Goal: Transaction & Acquisition: Book appointment/travel/reservation

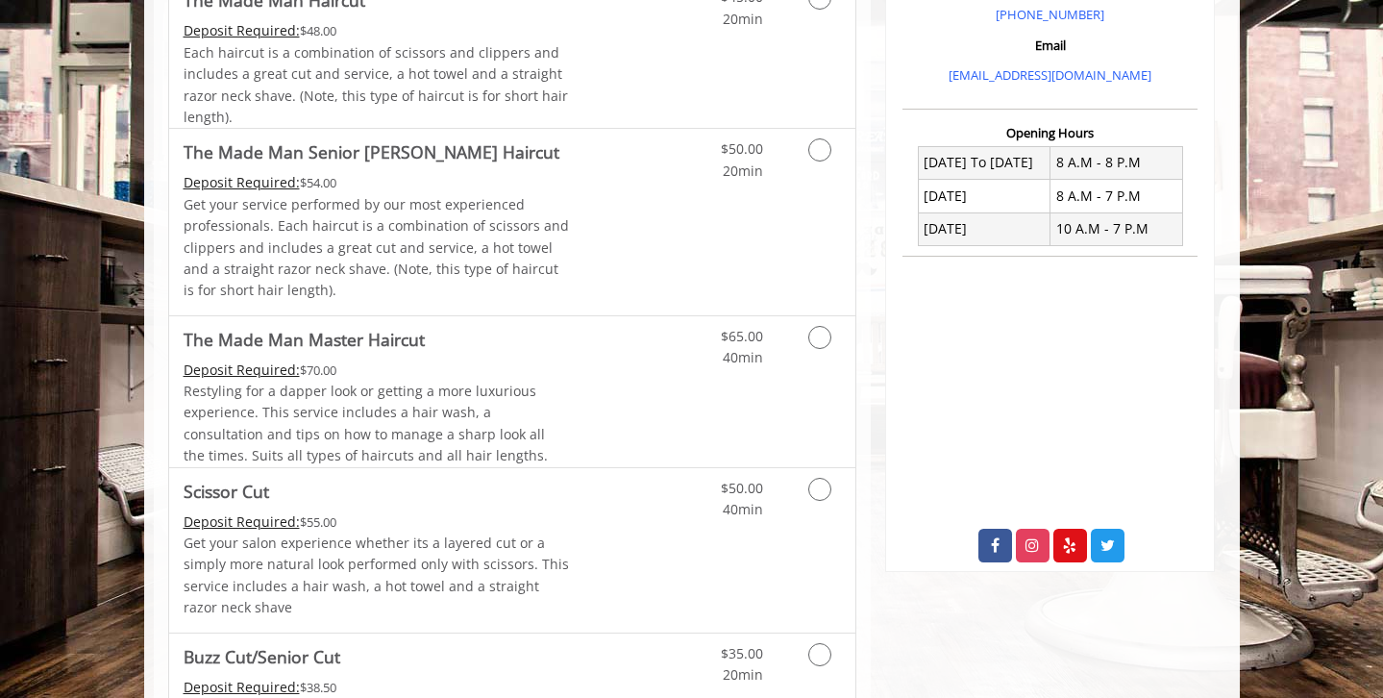
scroll to position [722, 0]
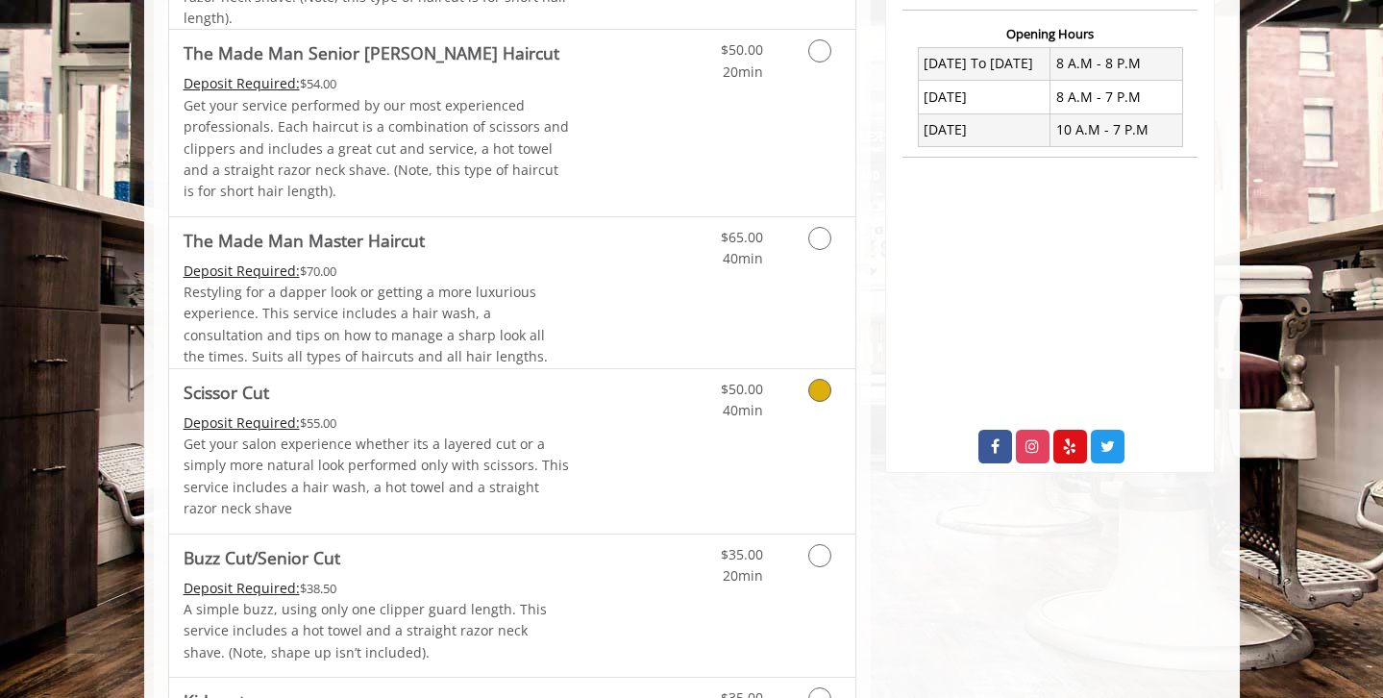
click at [819, 390] on icon "Grooming services" at bounding box center [819, 390] width 23 height 23
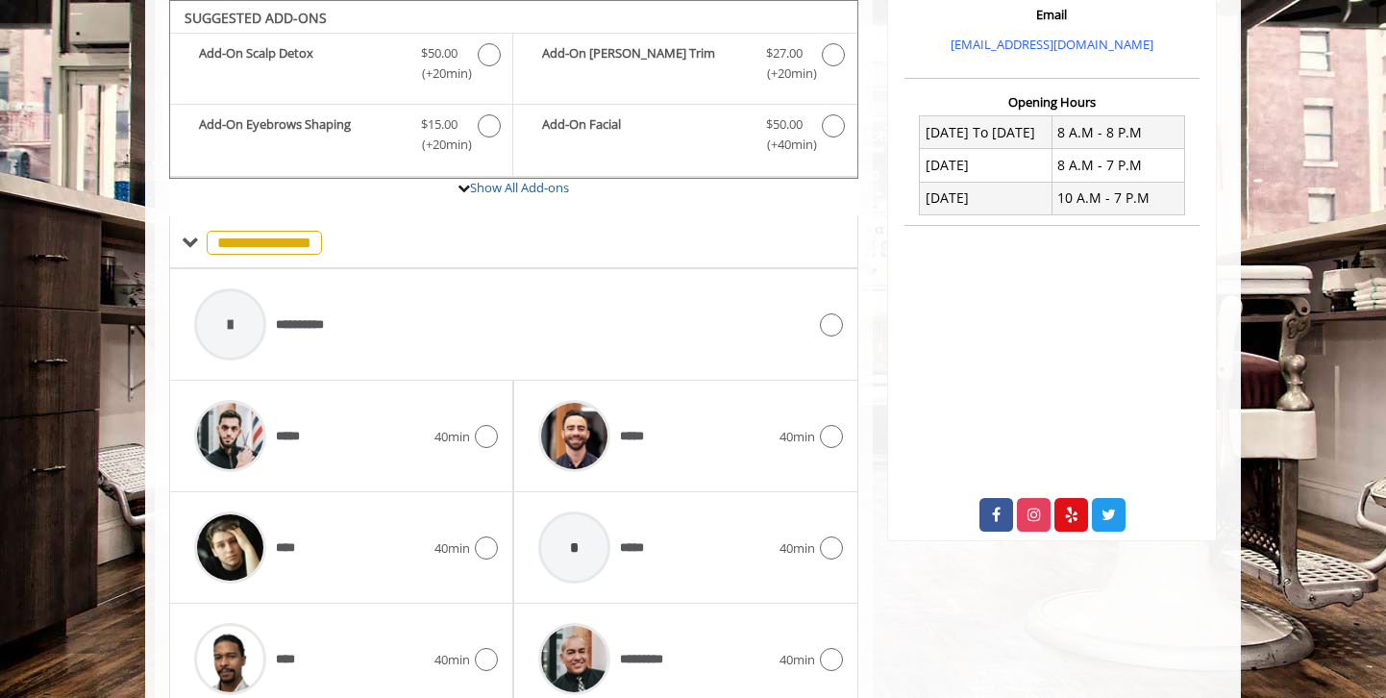
scroll to position [738, 0]
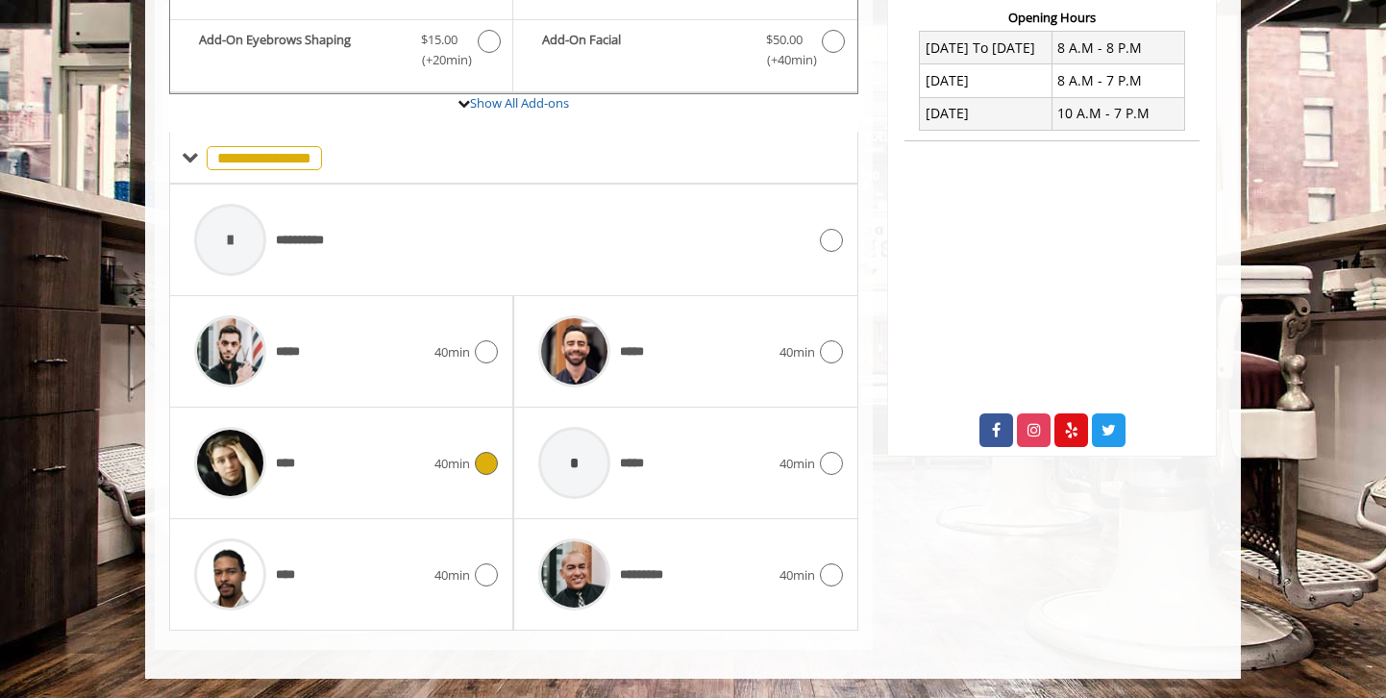
click at [490, 458] on icon at bounding box center [486, 463] width 23 height 23
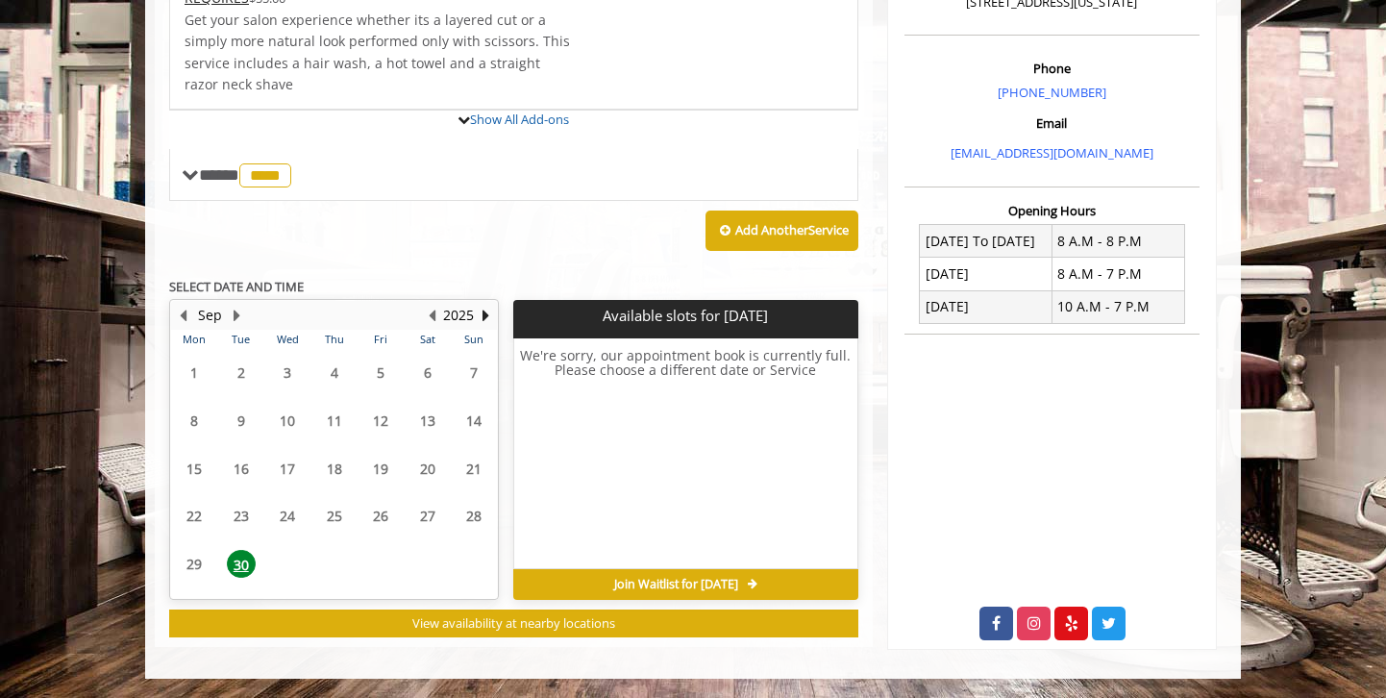
scroll to position [717, 0]
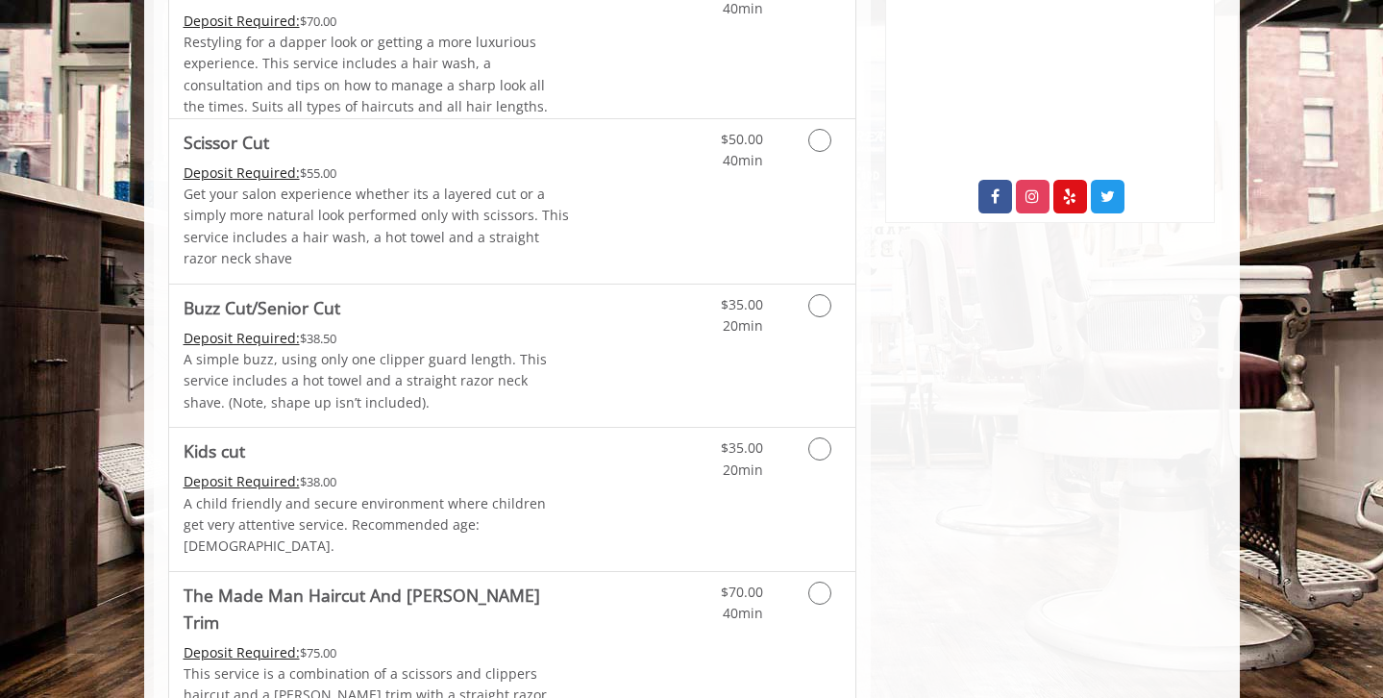
scroll to position [873, 0]
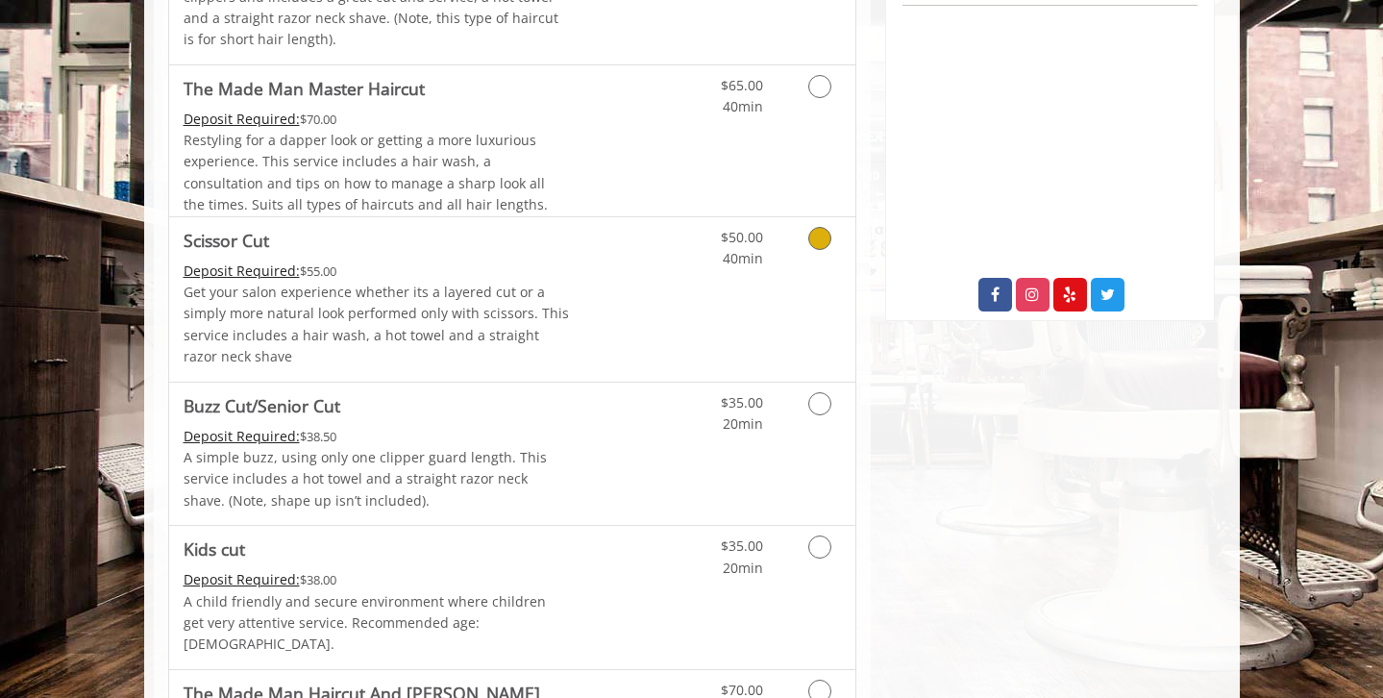
click at [814, 244] on icon "Grooming services" at bounding box center [819, 238] width 23 height 23
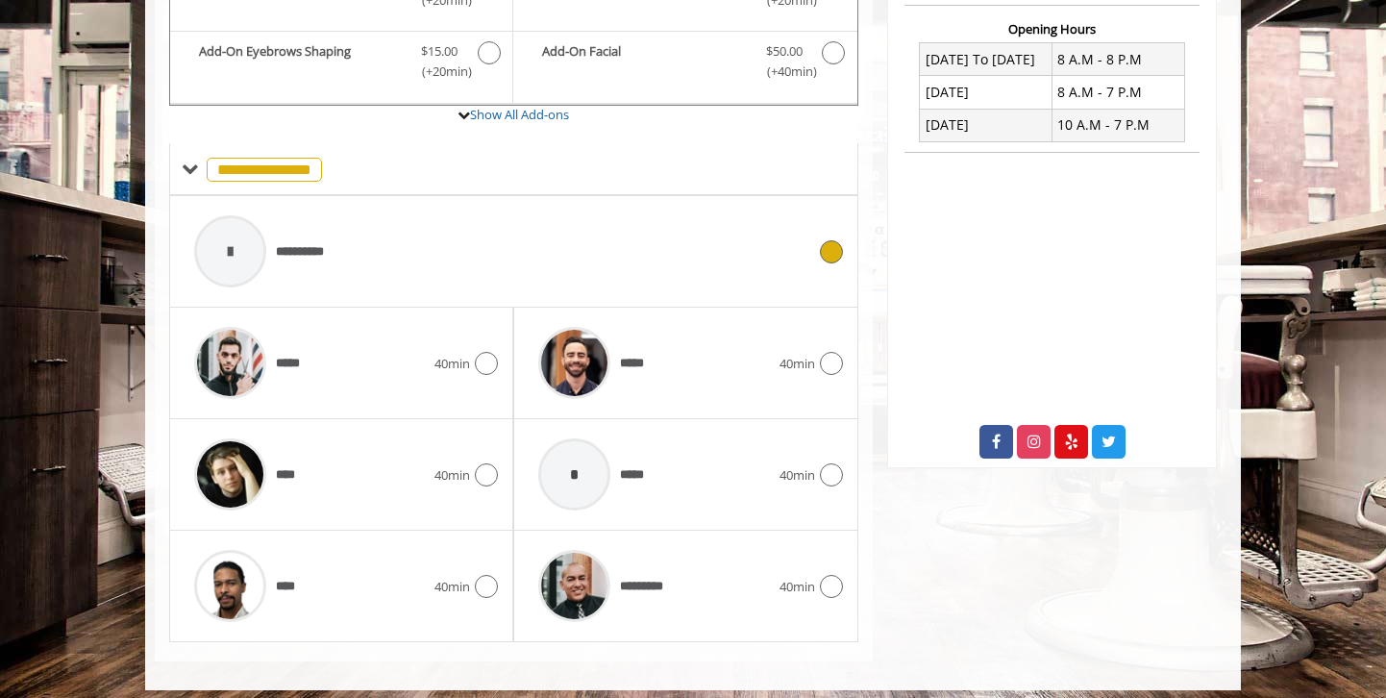
scroll to position [738, 0]
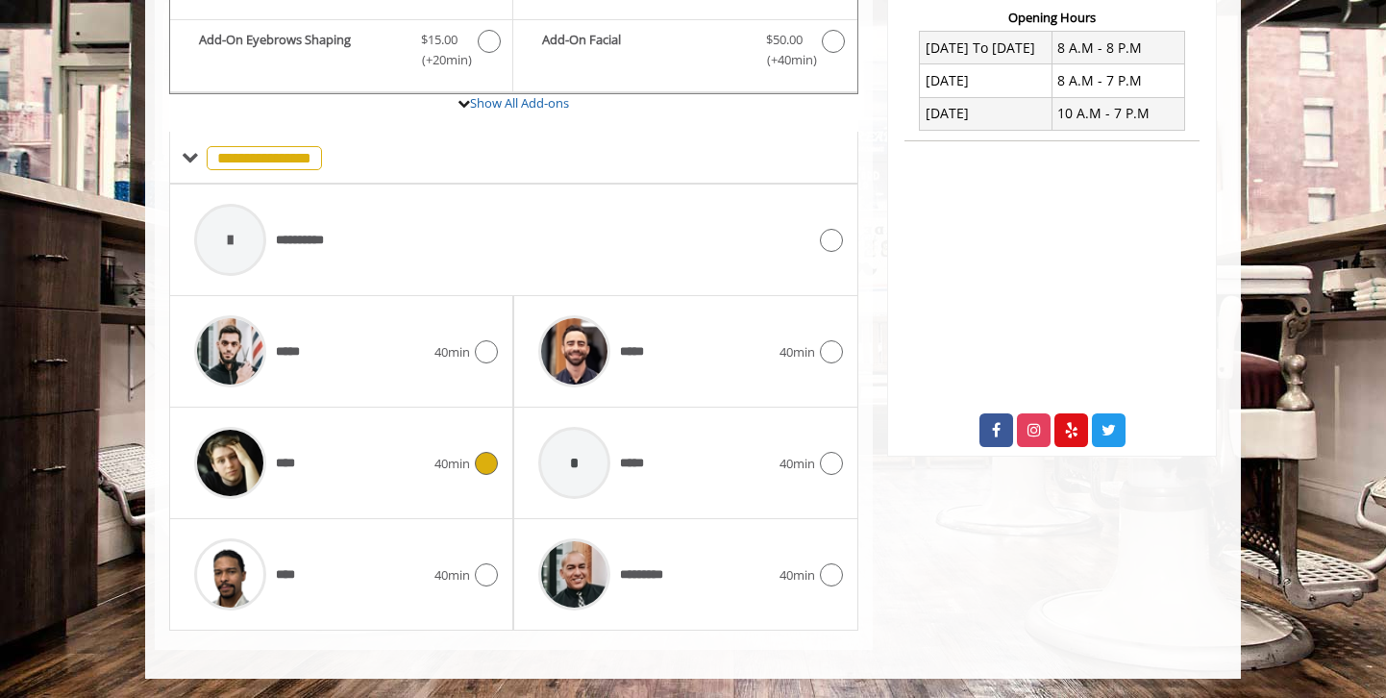
click at [479, 456] on icon at bounding box center [486, 463] width 23 height 23
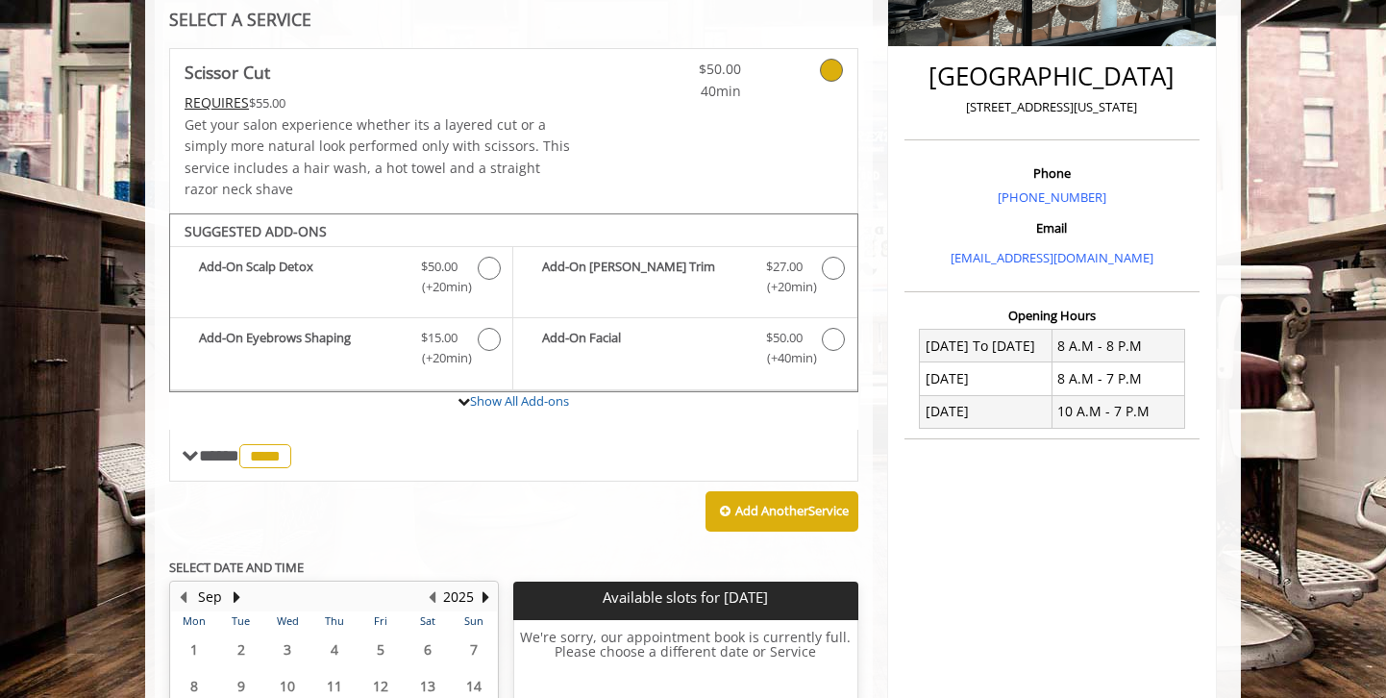
scroll to position [428, 0]
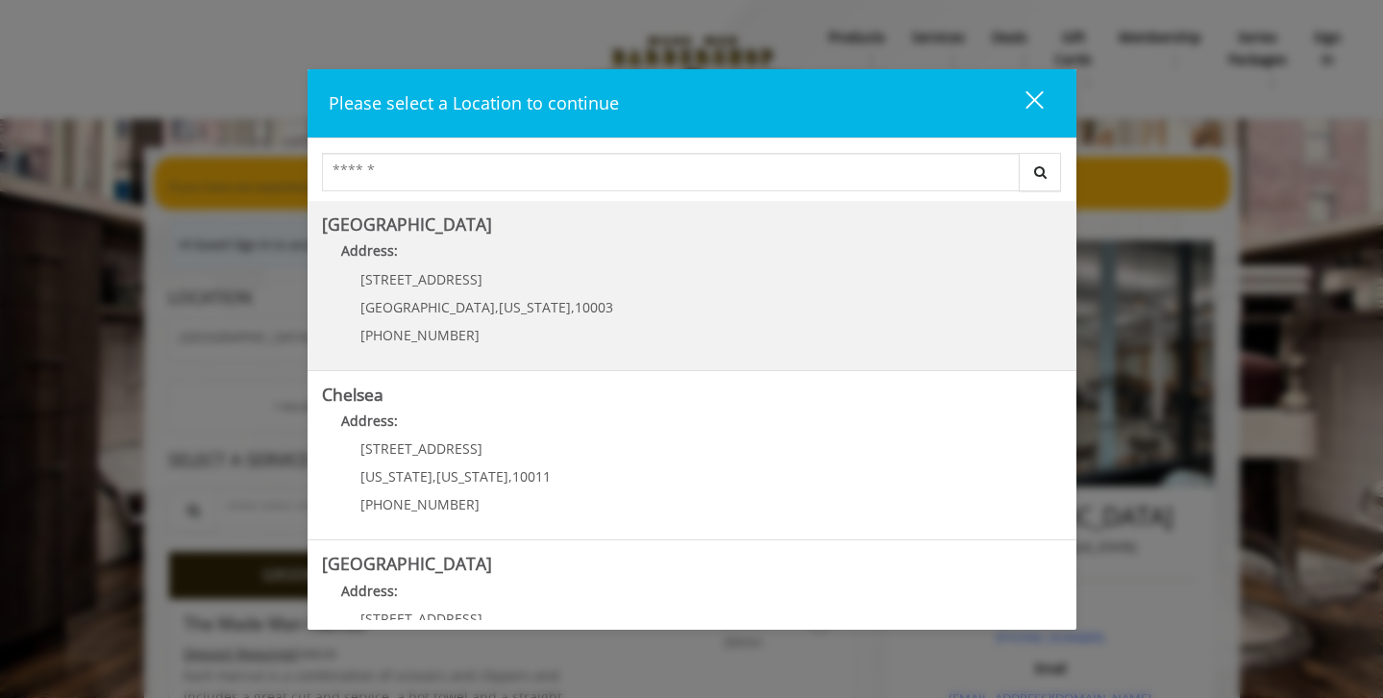
click at [582, 312] on Village "Greenwich Village Address: 60 E 8th St Manhattan , New York , 10003 (212) 598-1…" at bounding box center [692, 285] width 740 height 140
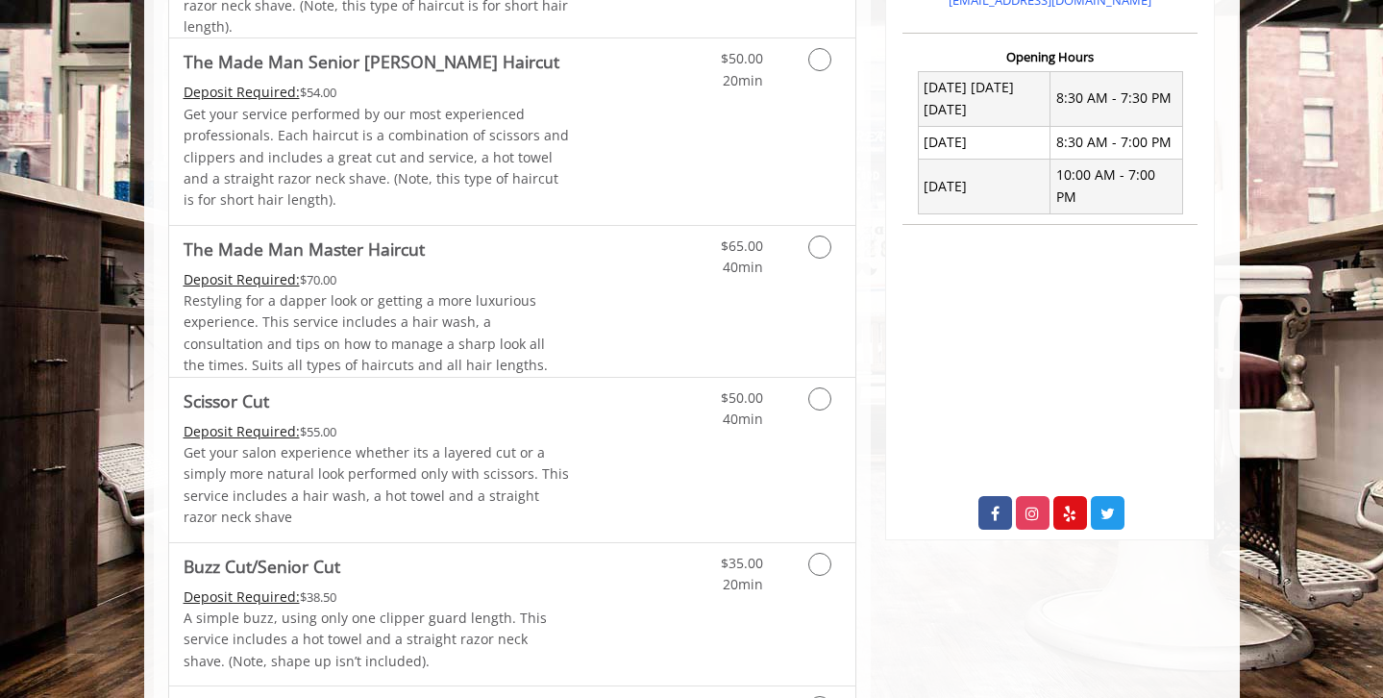
scroll to position [812, 0]
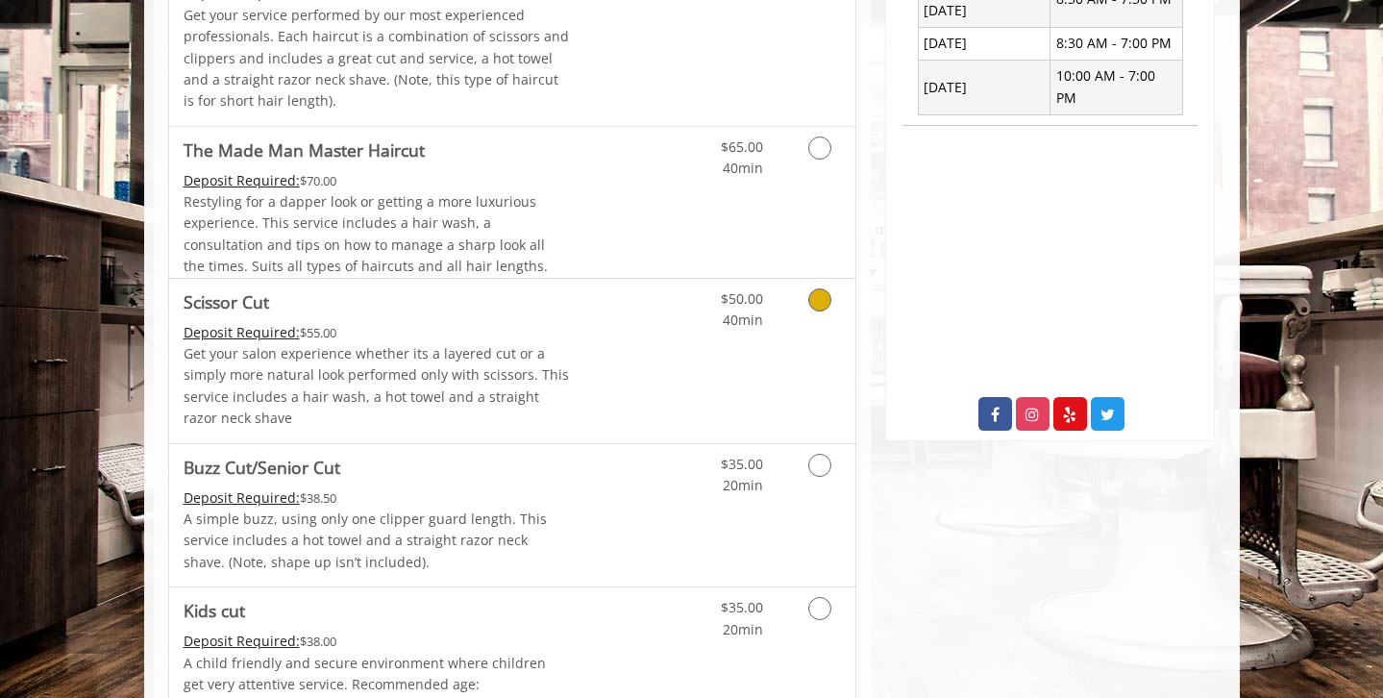
click at [817, 302] on icon "Grooming services" at bounding box center [819, 299] width 23 height 23
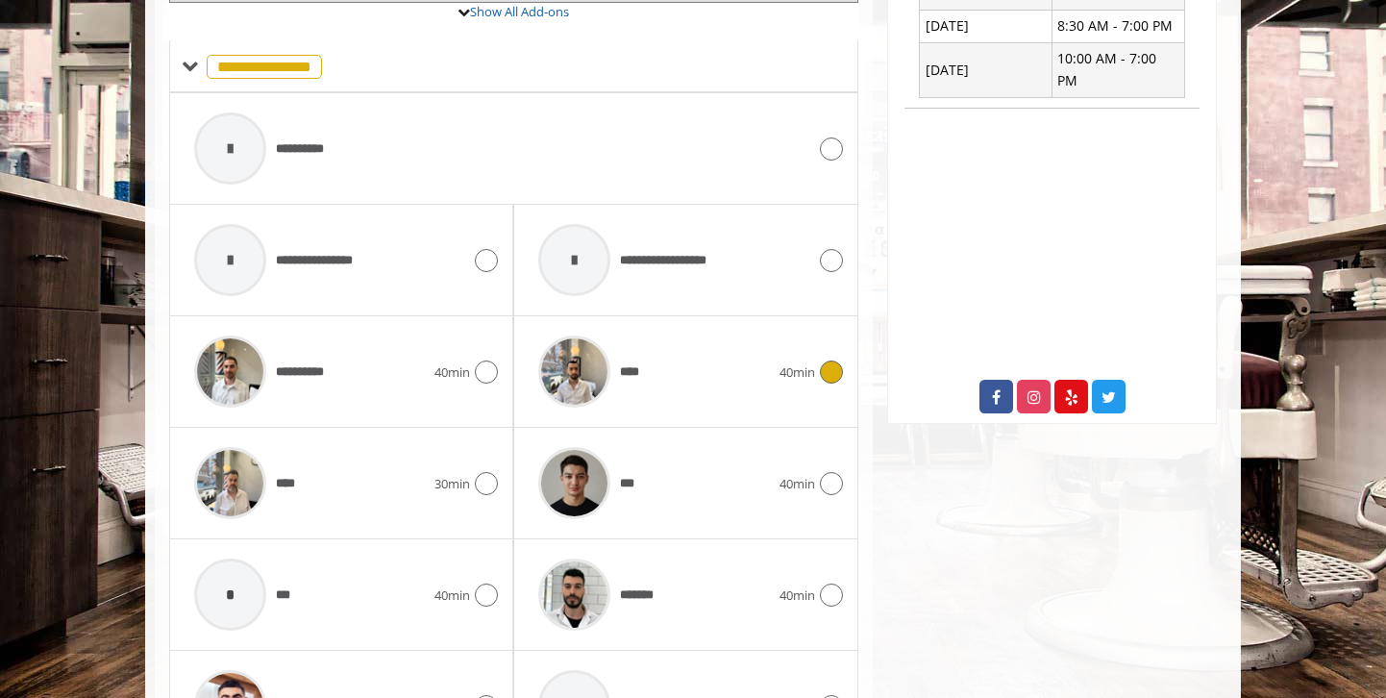
scroll to position [1072, 0]
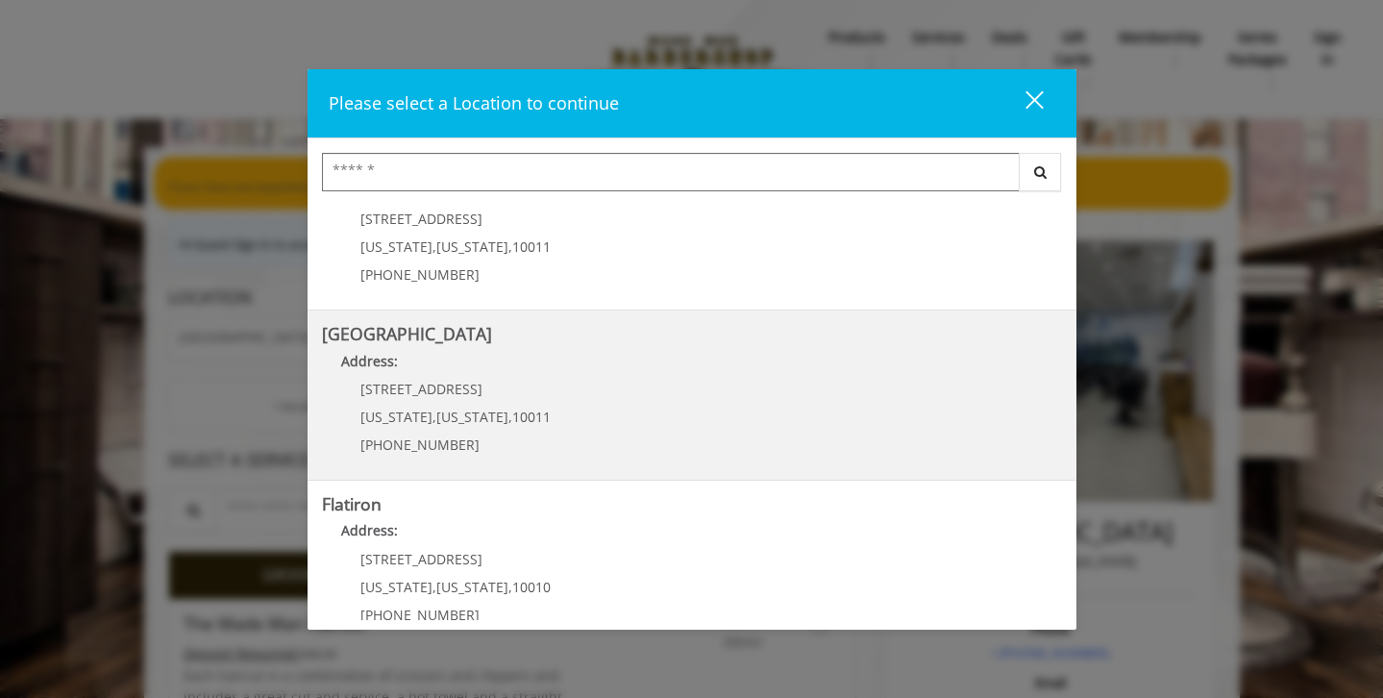
scroll to position [217, 0]
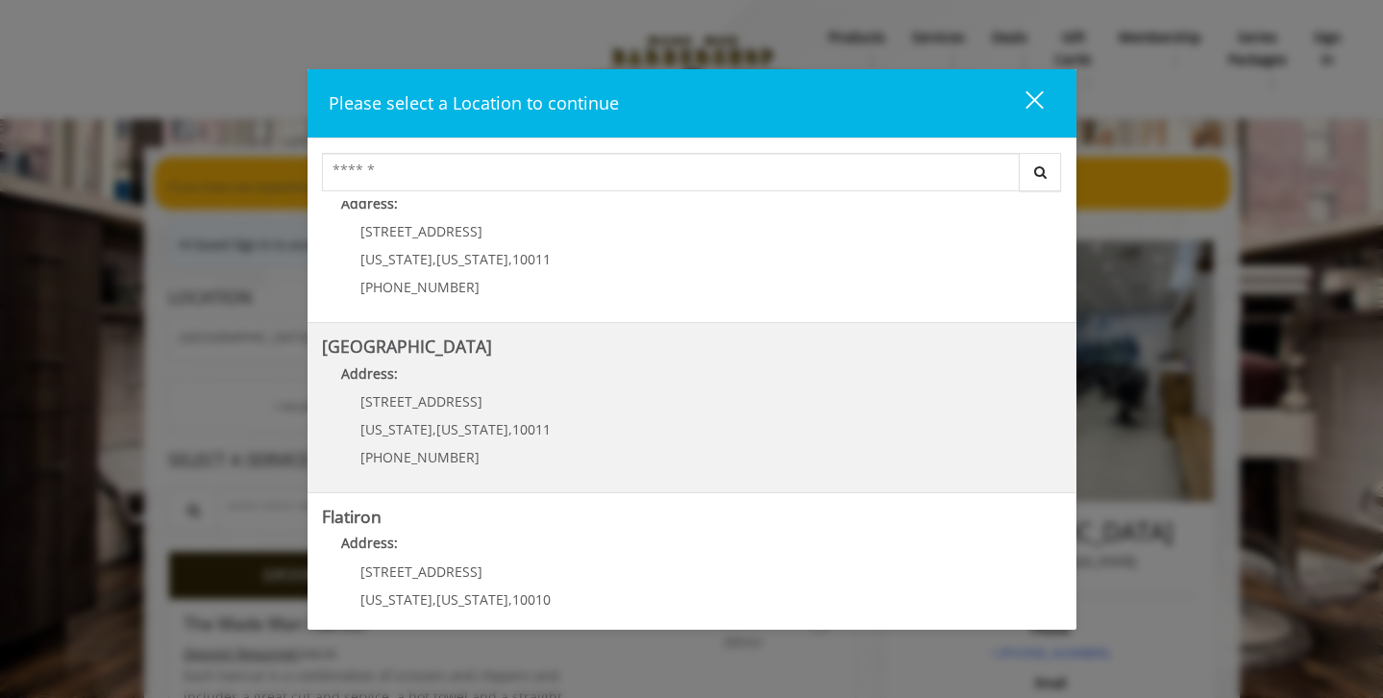
click at [581, 389] on Street "Address:" at bounding box center [692, 378] width 740 height 31
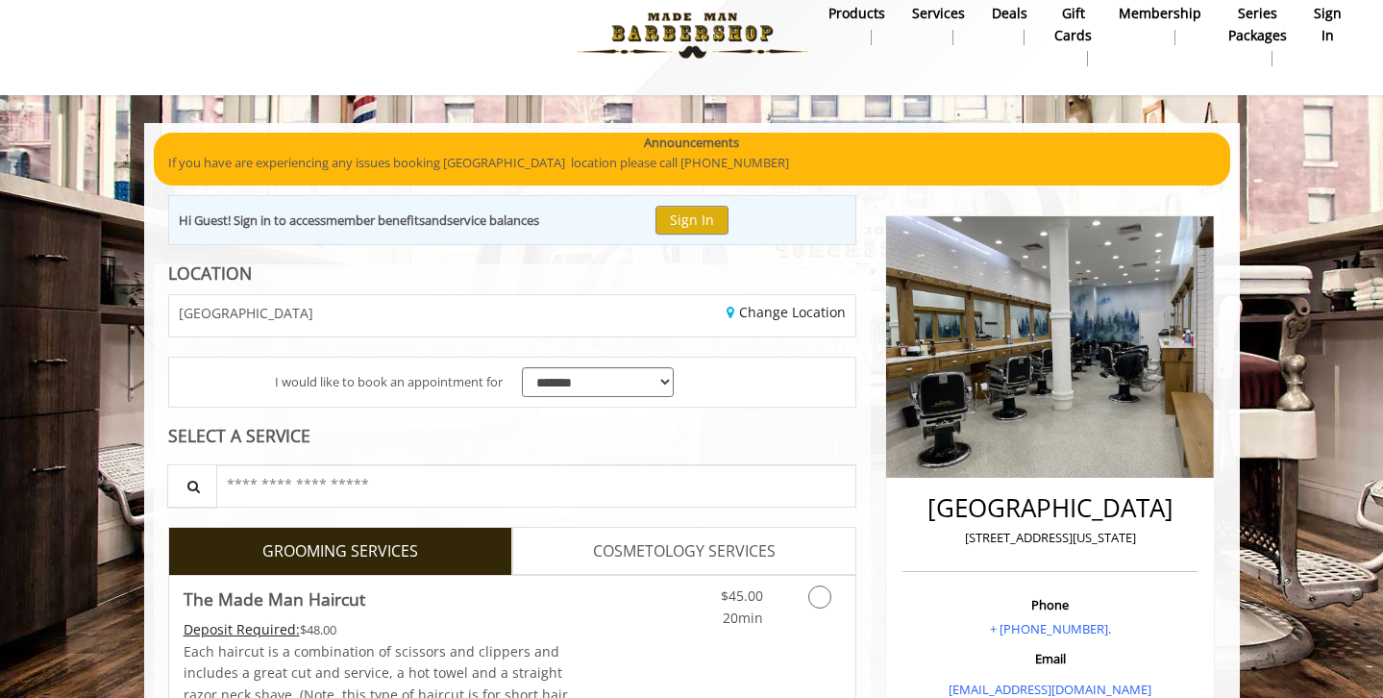
scroll to position [172, 0]
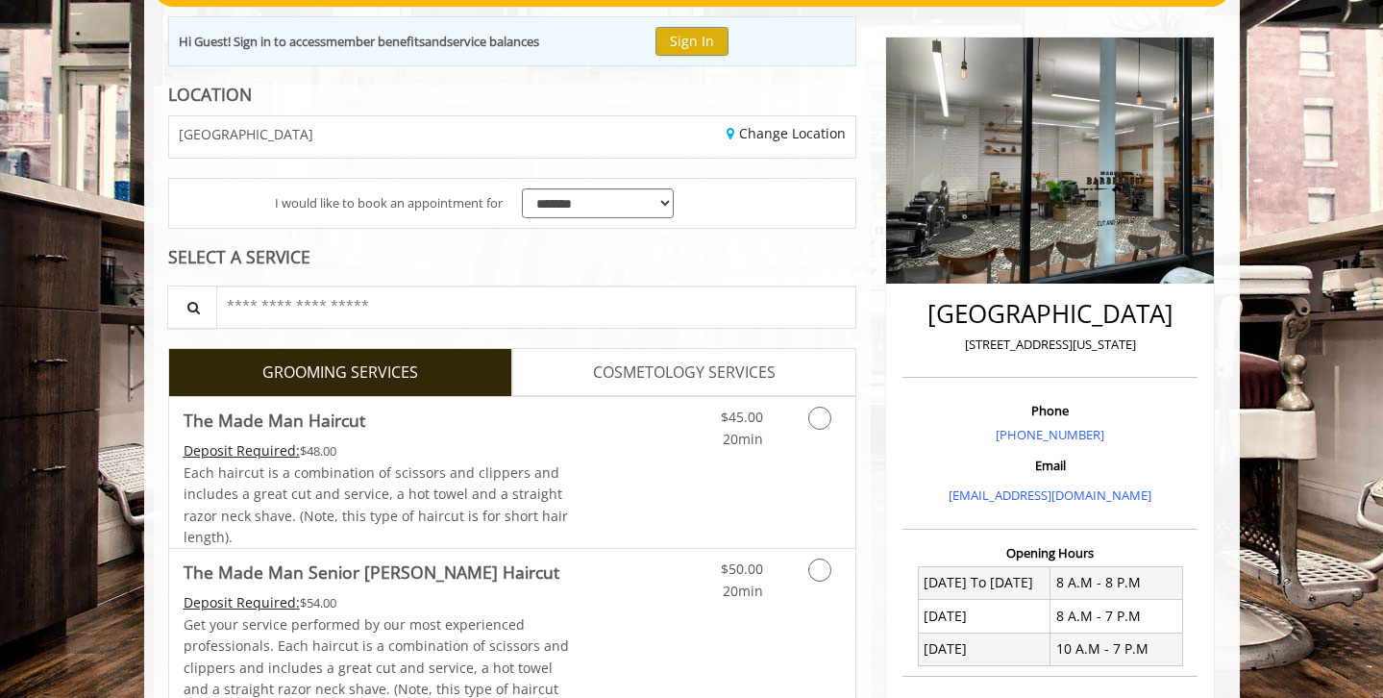
scroll to position [541, 0]
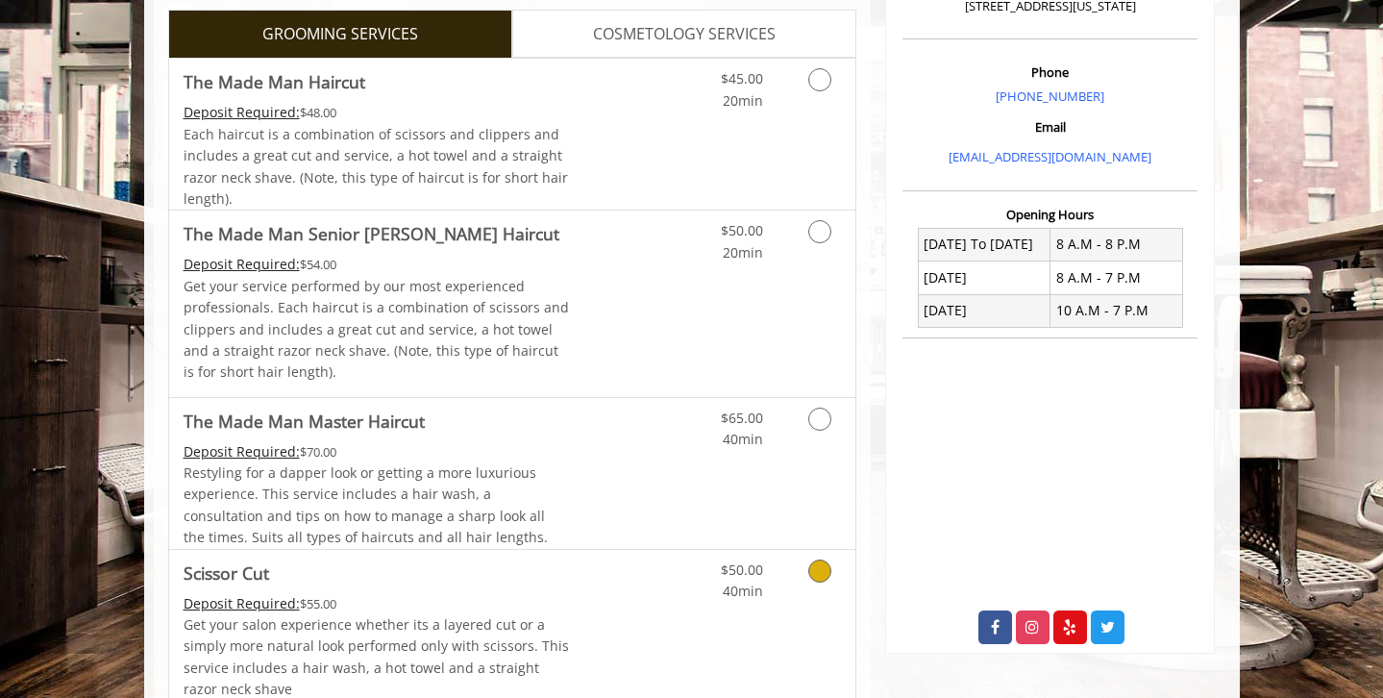
drag, startPoint x: 816, startPoint y: 576, endPoint x: 760, endPoint y: 537, distance: 68.2
click at [816, 575] on icon "Grooming services" at bounding box center [819, 570] width 23 height 23
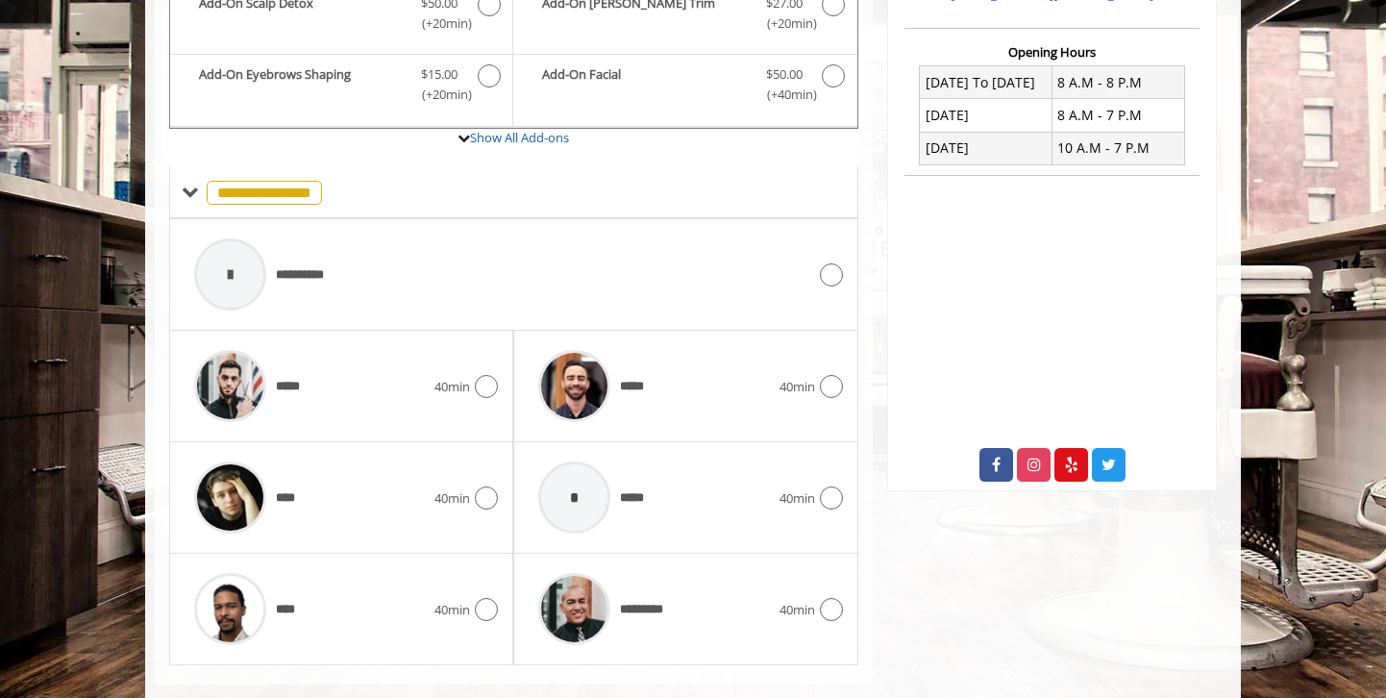
scroll to position [738, 0]
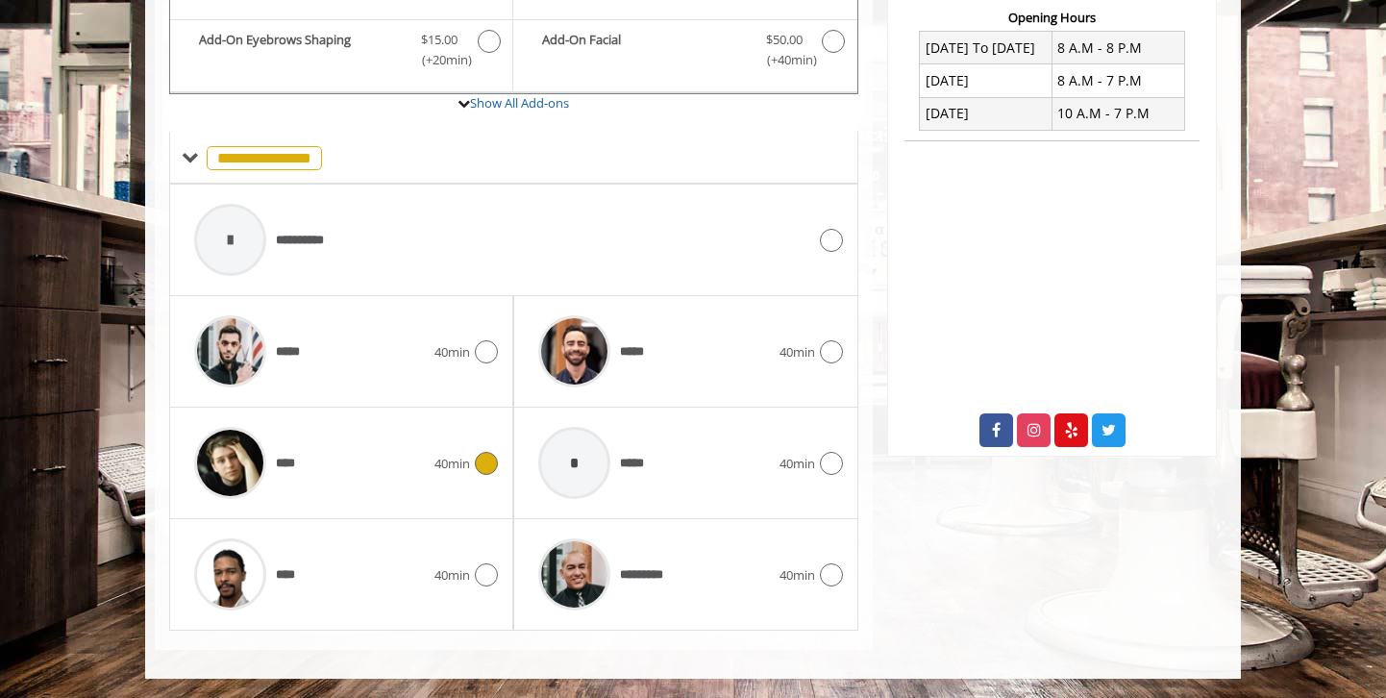
click at [241, 455] on img at bounding box center [230, 463] width 72 height 72
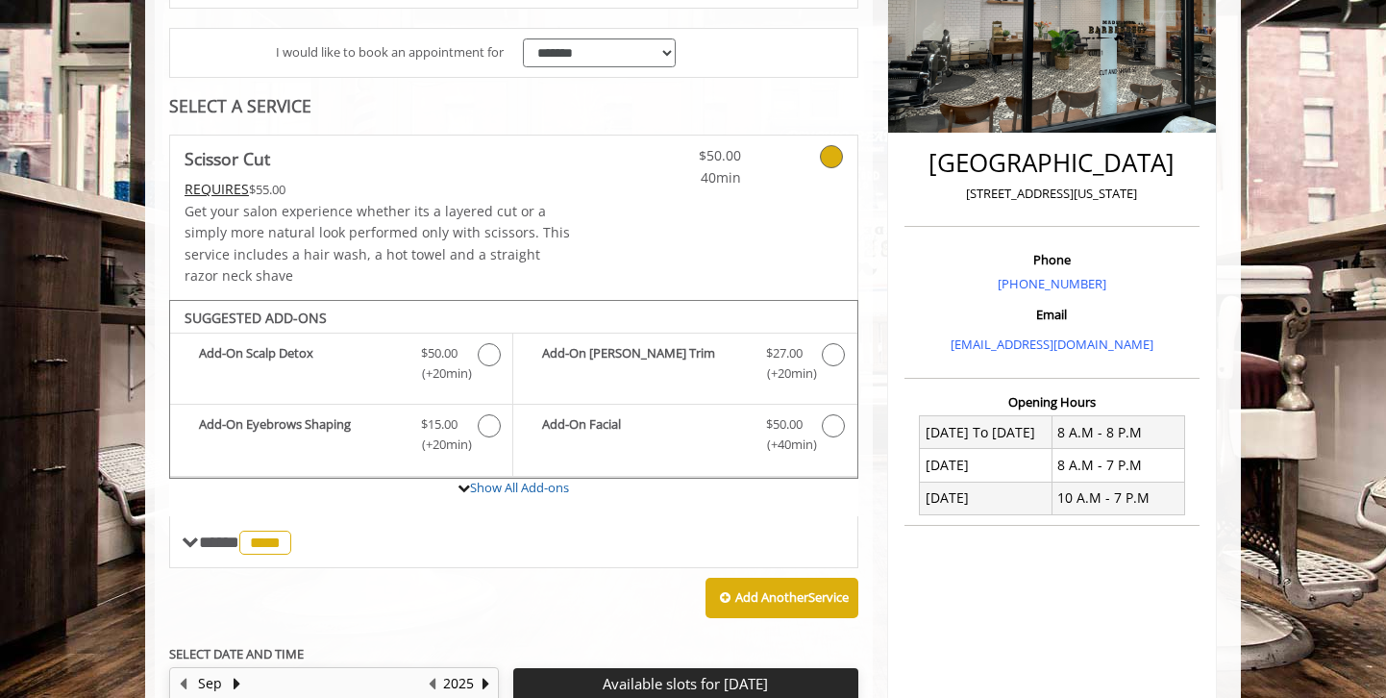
scroll to position [341, 0]
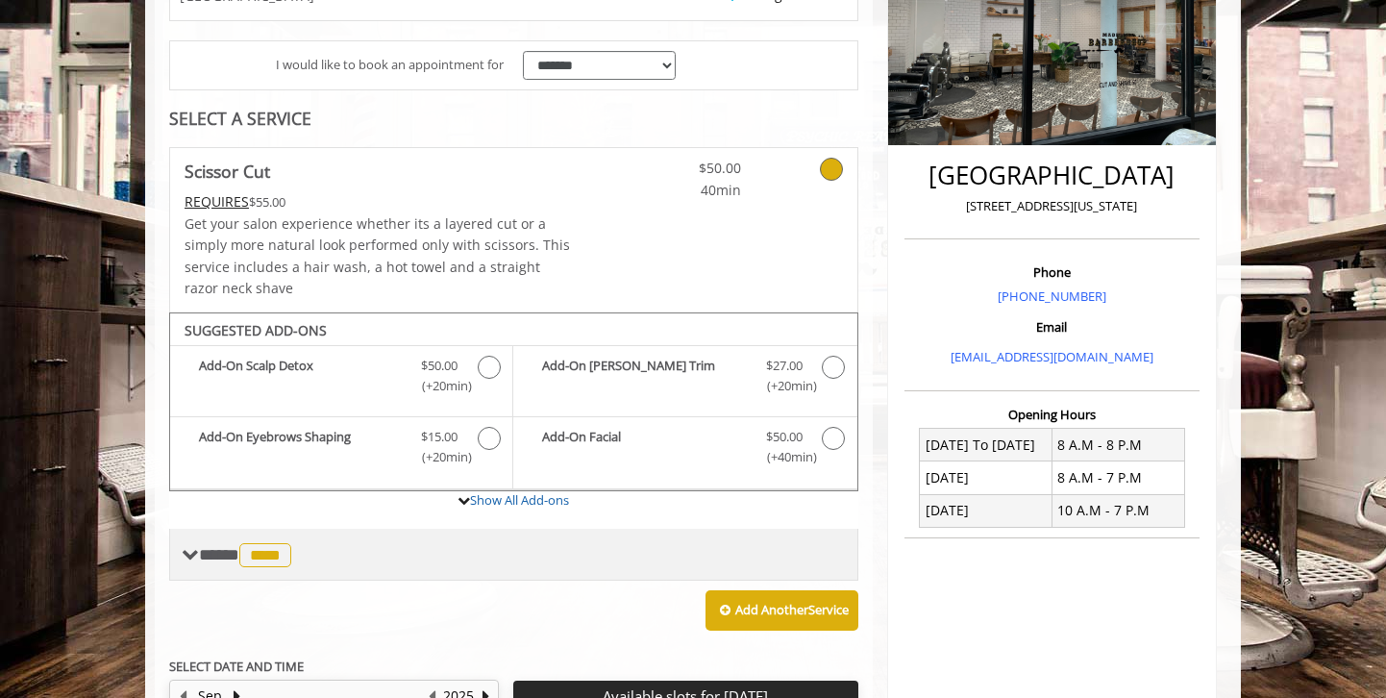
click at [258, 550] on span "****" at bounding box center [265, 555] width 52 height 24
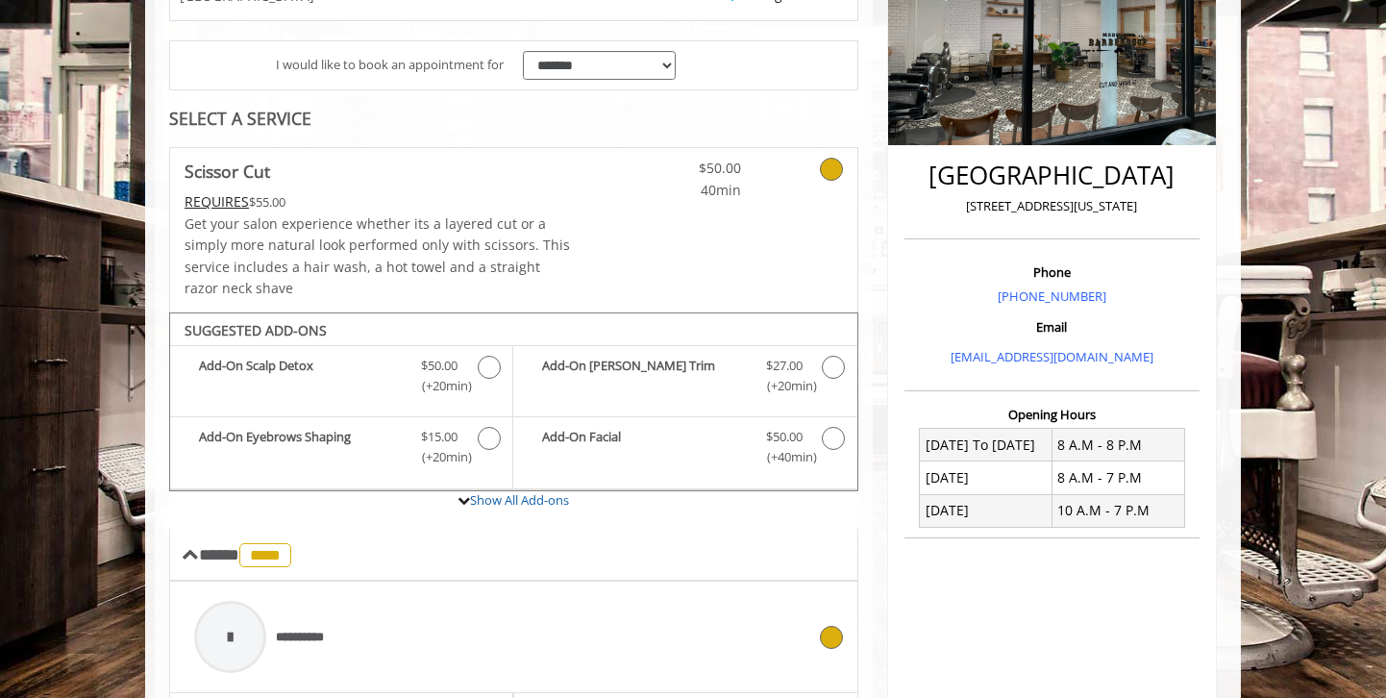
drag, startPoint x: 239, startPoint y: 629, endPoint x: 318, endPoint y: 603, distance: 82.9
click at [241, 629] on div at bounding box center [230, 637] width 72 height 72
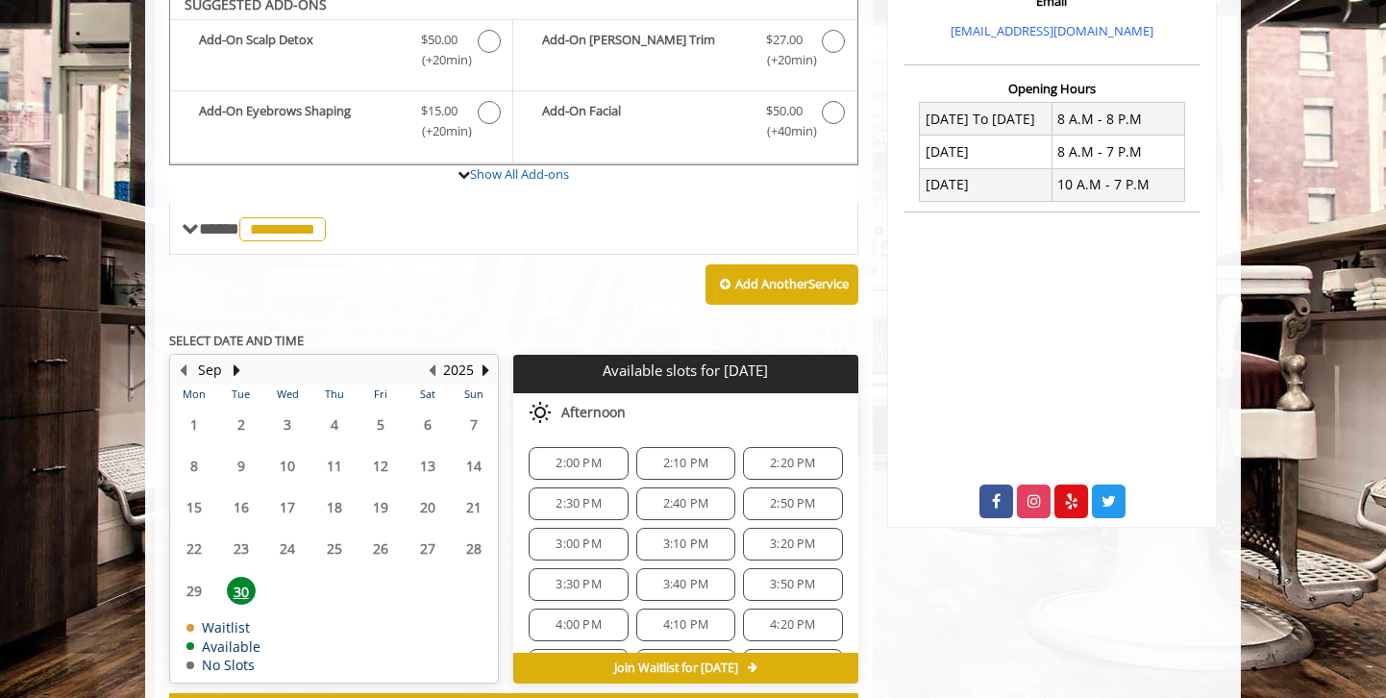
scroll to position [746, 0]
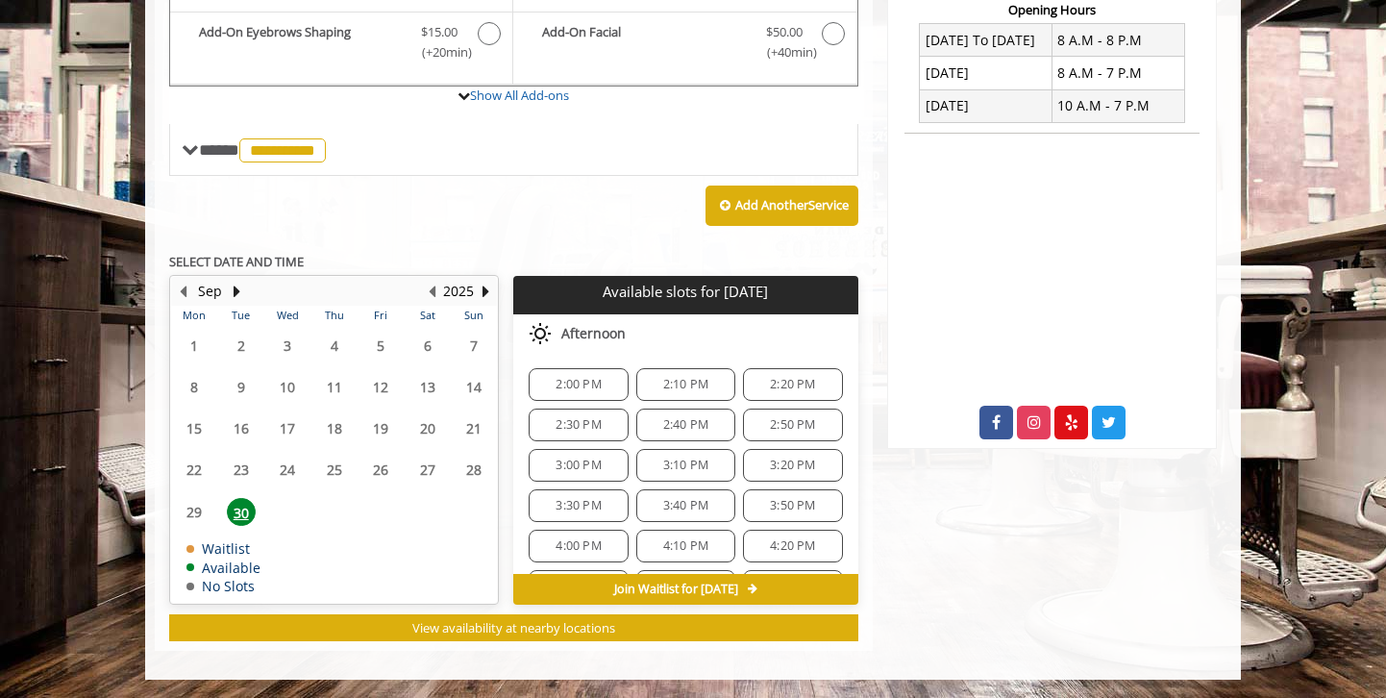
click at [86, 127] on body "**********" at bounding box center [693, 40] width 1386 height 1279
